Goal: Task Accomplishment & Management: Use online tool/utility

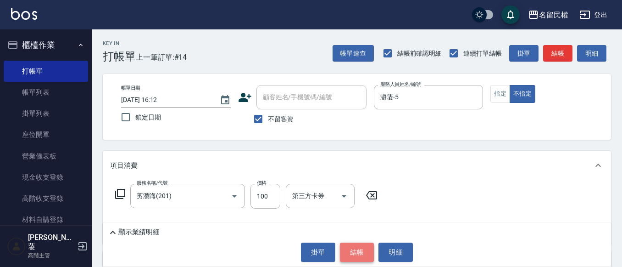
click at [357, 249] on button "結帳" at bounding box center [357, 251] width 34 height 19
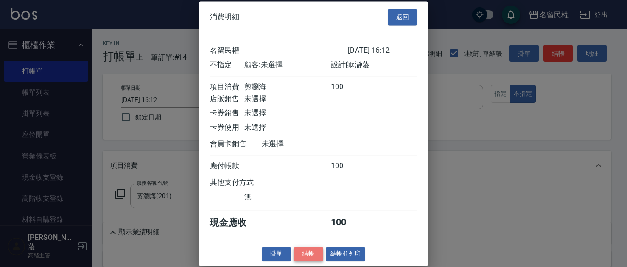
click at [302, 261] on button "結帳" at bounding box center [308, 253] width 29 height 14
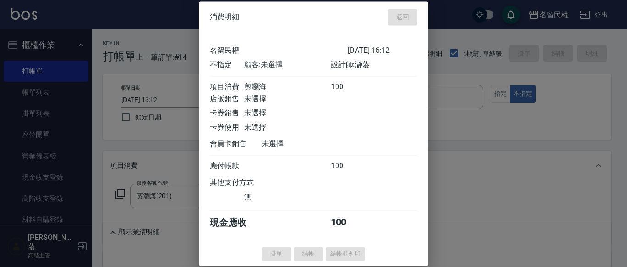
type input "[DATE] 18:46"
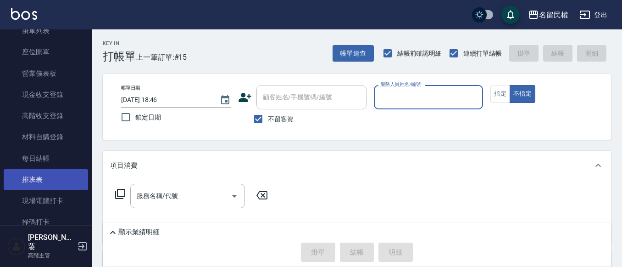
scroll to position [92, 0]
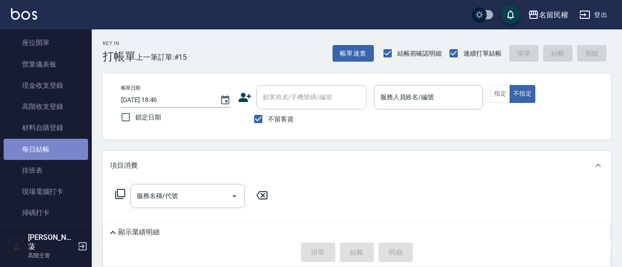
click at [47, 143] on link "每日結帳" at bounding box center [46, 149] width 84 height 21
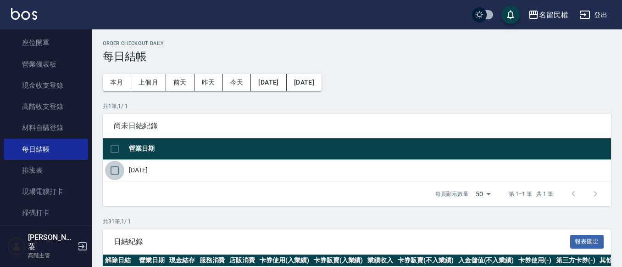
click at [115, 173] on input "checkbox" at bounding box center [114, 170] width 19 height 19
checkbox input "true"
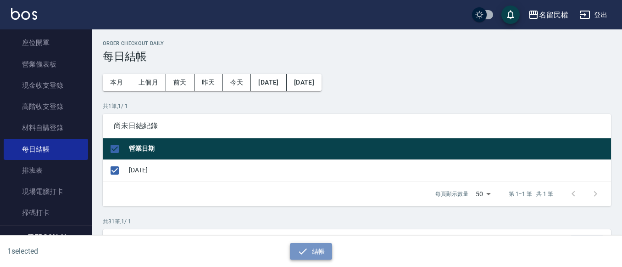
click at [312, 253] on button "結帳" at bounding box center [311, 251] width 43 height 17
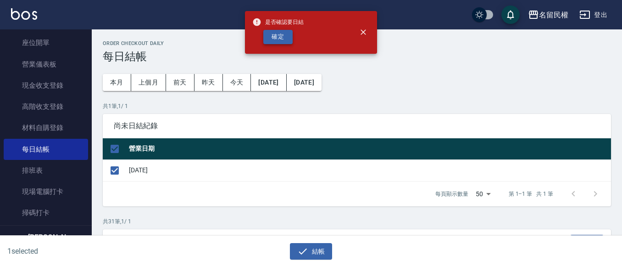
click at [278, 41] on button "確定" at bounding box center [277, 37] width 29 height 14
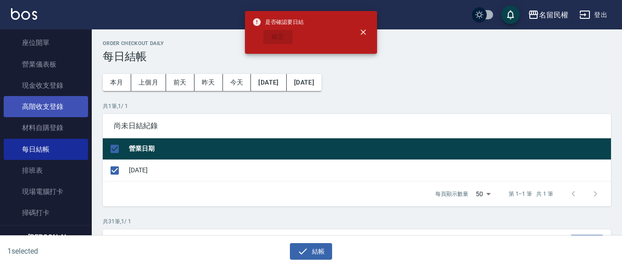
checkbox input "false"
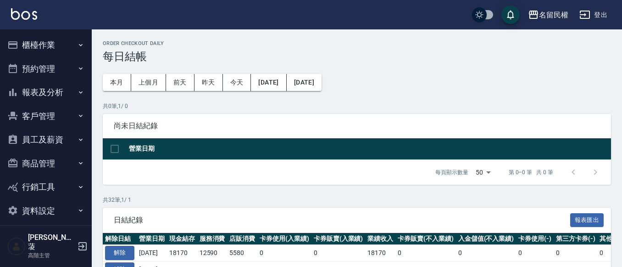
click at [61, 91] on button "報表及分析" at bounding box center [46, 92] width 84 height 24
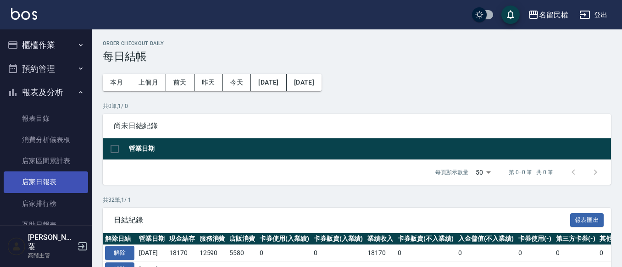
click at [47, 184] on link "店家日報表" at bounding box center [46, 181] width 84 height 21
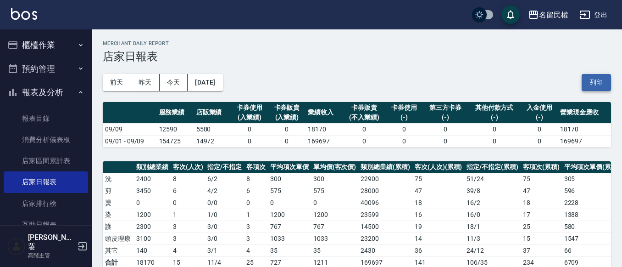
click at [597, 81] on button "列印" at bounding box center [596, 82] width 29 height 17
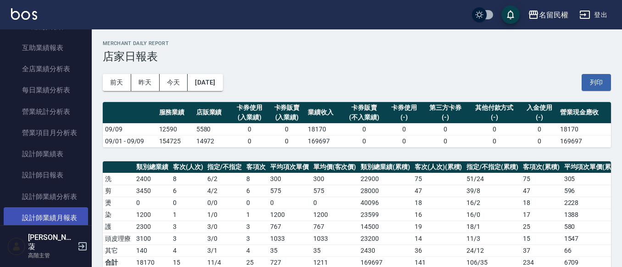
scroll to position [275, 0]
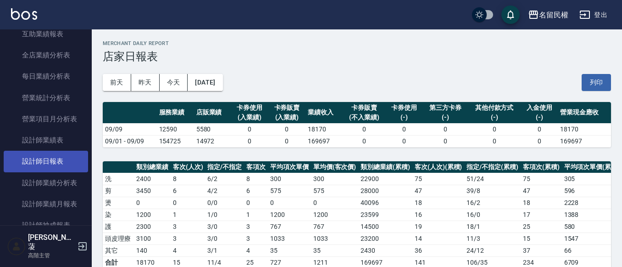
click at [53, 160] on link "設計師日報表" at bounding box center [46, 160] width 84 height 21
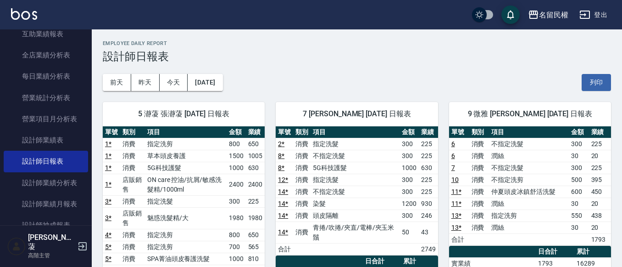
click at [607, 86] on button "列印" at bounding box center [596, 82] width 29 height 17
